Goal: Information Seeking & Learning: Check status

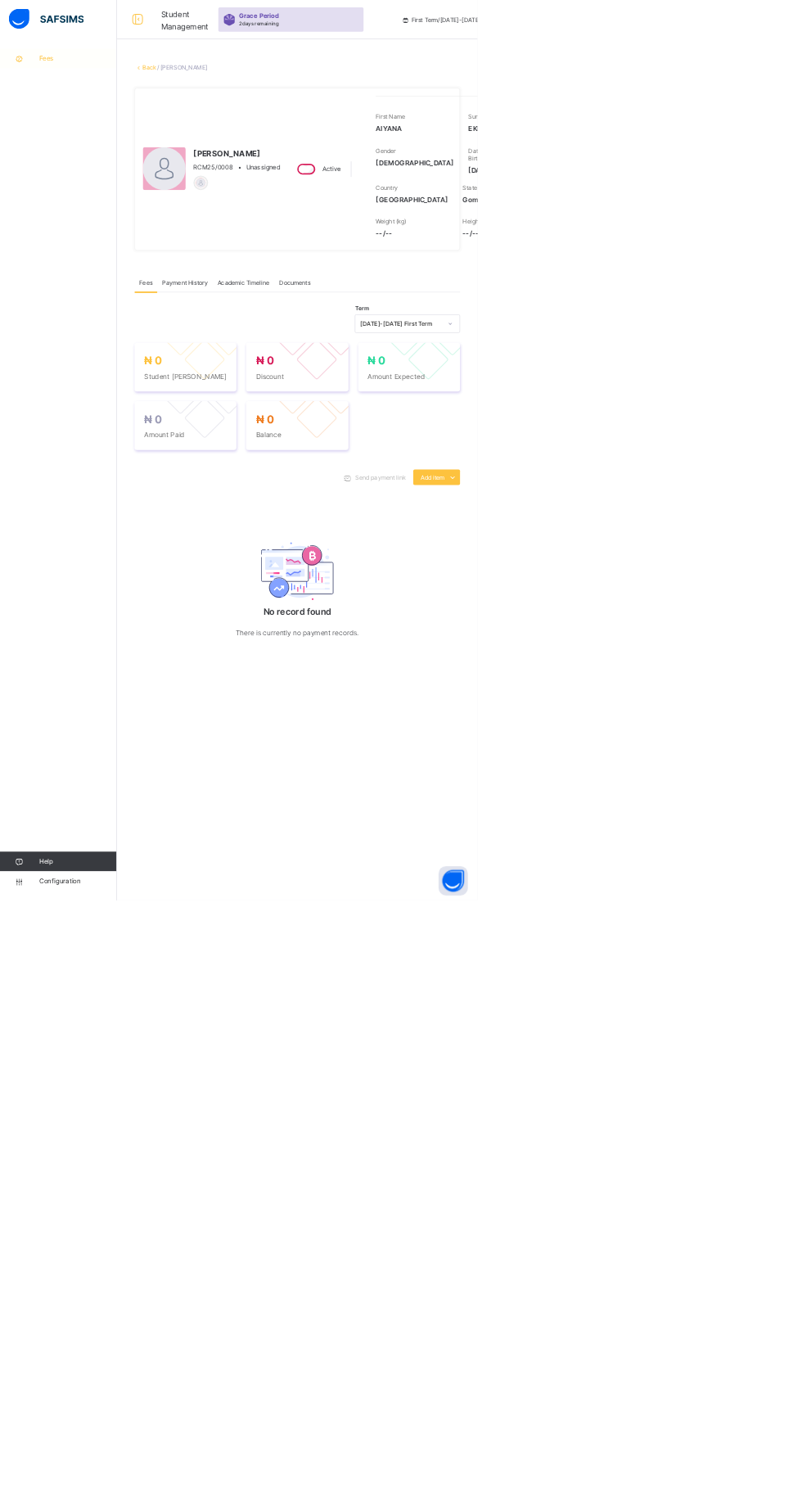
click at [101, 89] on link "Fees" at bounding box center [98, 98] width 197 height 33
